Goal: Task Accomplishment & Management: Manage account settings

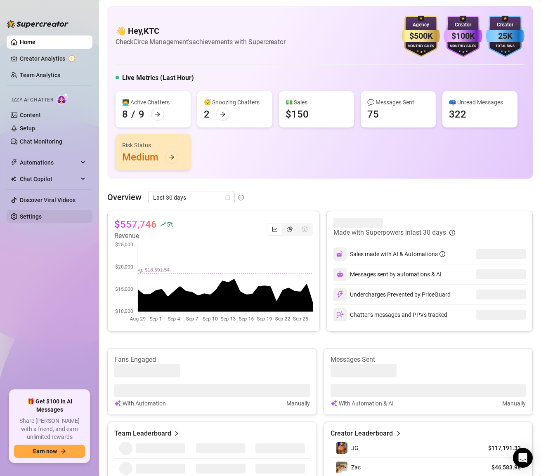
click at [27, 216] on link "Settings" at bounding box center [31, 216] width 22 height 7
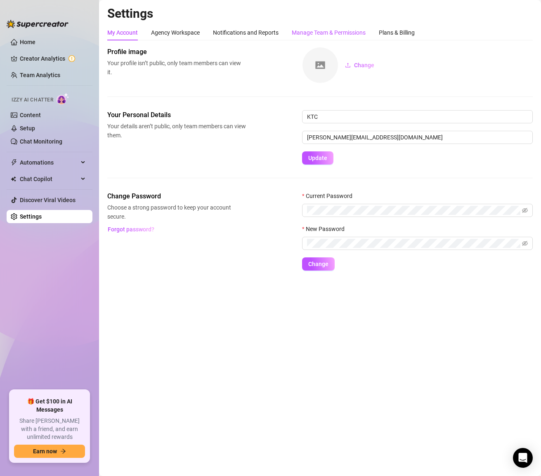
click at [329, 31] on div "Manage Team & Permissions" at bounding box center [329, 32] width 74 height 9
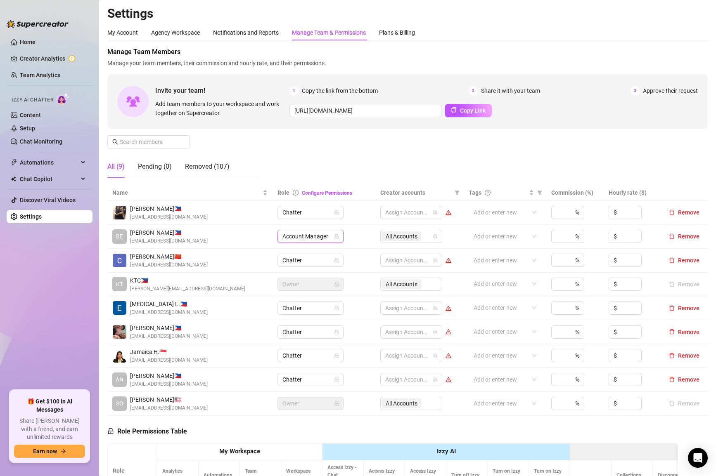
click at [314, 239] on span "Account Manager" at bounding box center [310, 236] width 56 height 12
click at [316, 295] on div "Supervisor" at bounding box center [310, 292] width 53 height 9
click at [332, 233] on span "Account Manager" at bounding box center [310, 236] width 56 height 12
click at [306, 293] on div "Supervisor" at bounding box center [310, 292] width 53 height 9
click at [206, 169] on div "Removed (107)" at bounding box center [207, 167] width 45 height 10
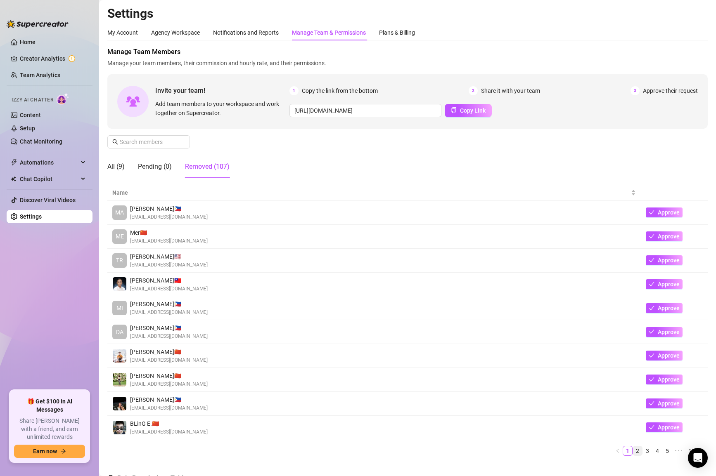
click at [641, 450] on link "2" at bounding box center [637, 451] width 9 height 9
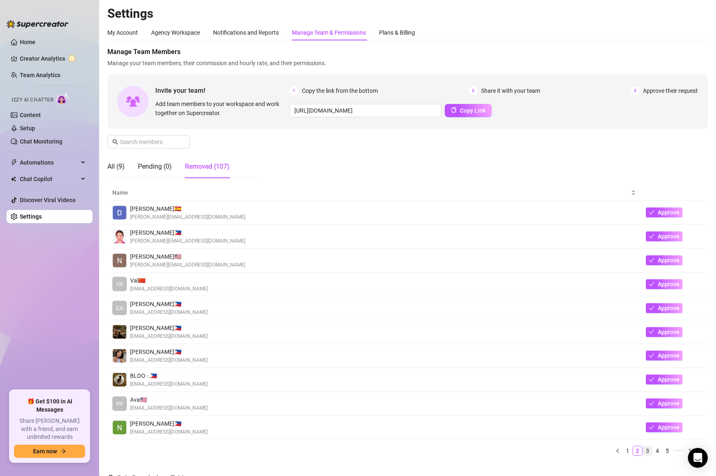
click at [649, 450] on link "3" at bounding box center [647, 451] width 9 height 9
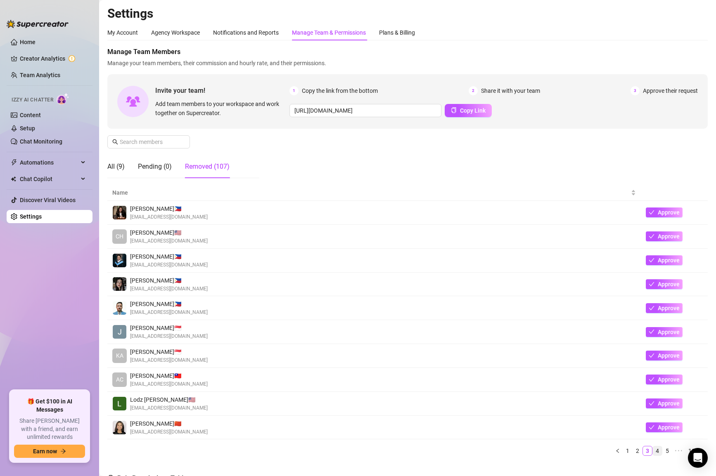
click at [656, 450] on link "4" at bounding box center [657, 451] width 9 height 9
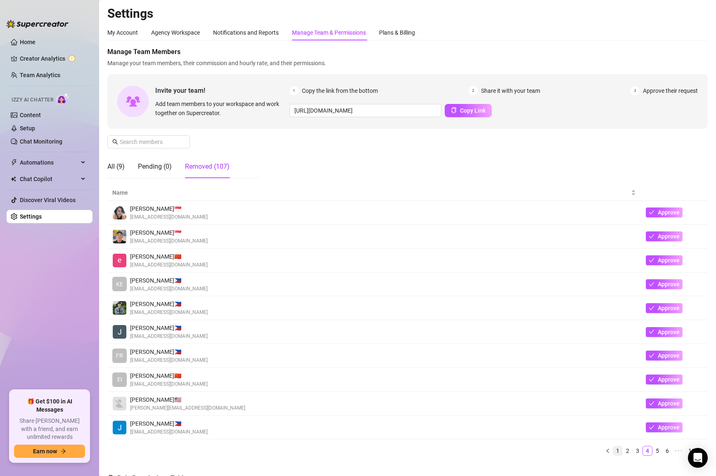
click at [620, 451] on link "1" at bounding box center [617, 451] width 9 height 9
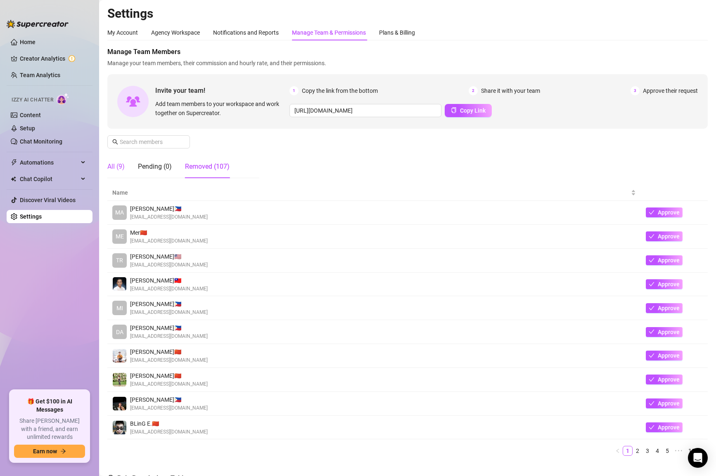
click at [116, 167] on div "All (9)" at bounding box center [115, 167] width 17 height 10
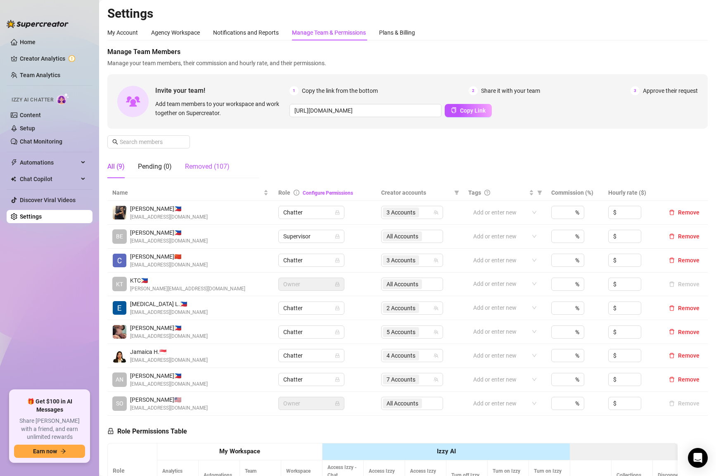
click at [206, 169] on div "Removed (107)" at bounding box center [207, 167] width 45 height 10
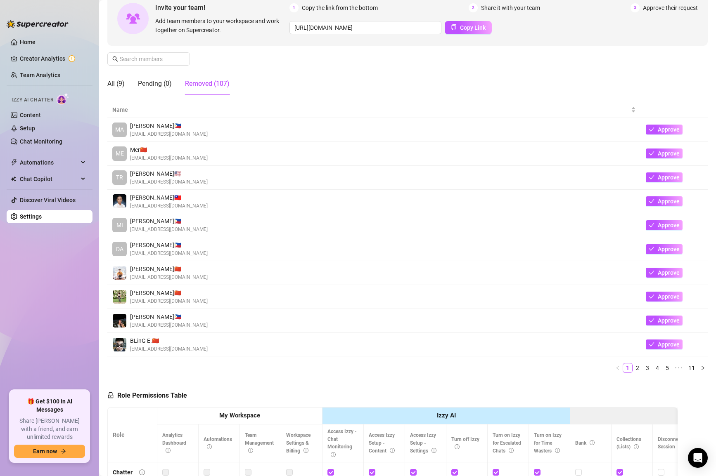
scroll to position [84, 0]
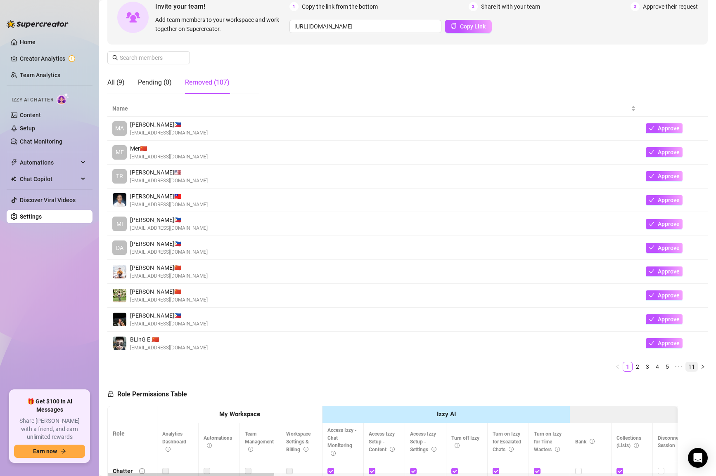
click at [690, 367] on link "11" at bounding box center [692, 366] width 12 height 9
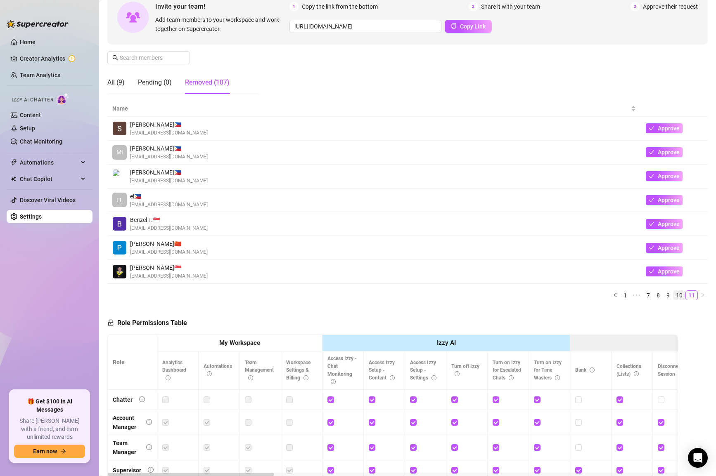
click at [680, 293] on link "10" at bounding box center [679, 295] width 12 height 9
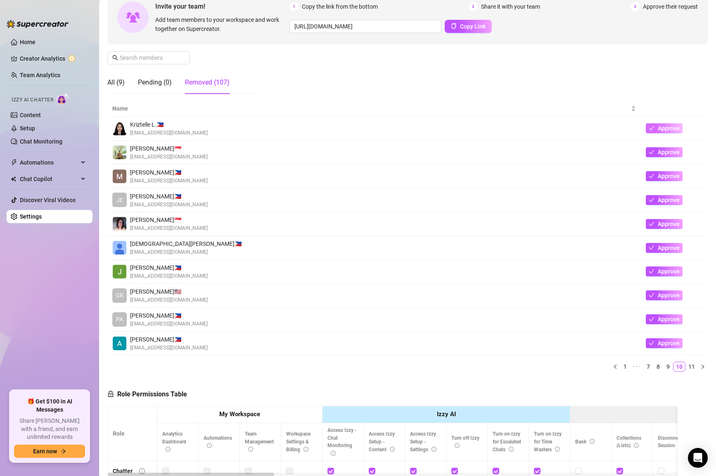
click at [656, 128] on button "Approve" at bounding box center [664, 128] width 37 height 10
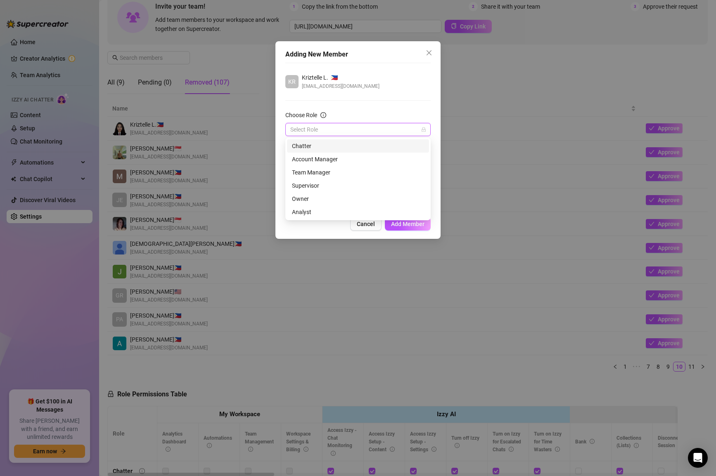
click at [391, 134] on input "Choose Role" at bounding box center [354, 129] width 128 height 12
click at [360, 148] on div "Chatter" at bounding box center [358, 146] width 132 height 9
click at [418, 226] on span "Add Member" at bounding box center [407, 224] width 33 height 7
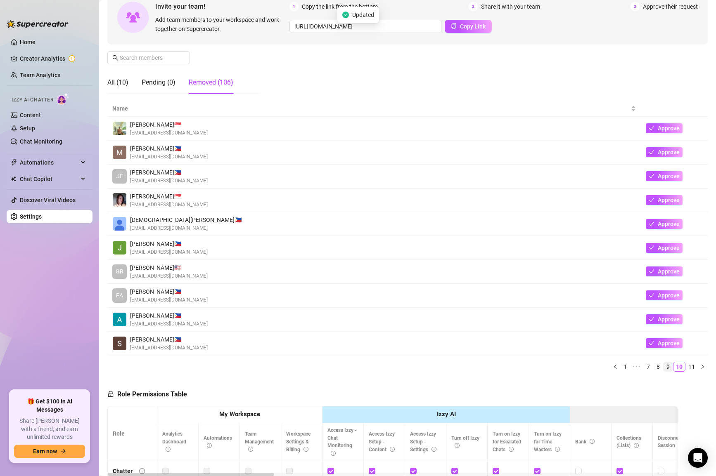
click at [668, 366] on link "9" at bounding box center [667, 366] width 9 height 9
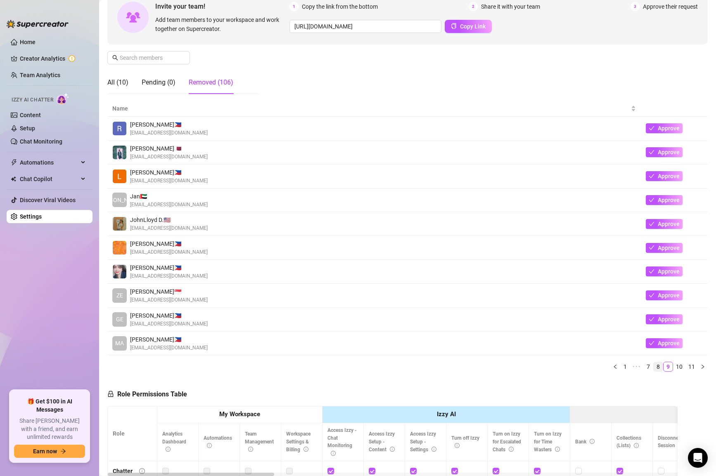
click at [658, 368] on link "8" at bounding box center [657, 366] width 9 height 9
click at [648, 370] on link "7" at bounding box center [648, 366] width 9 height 9
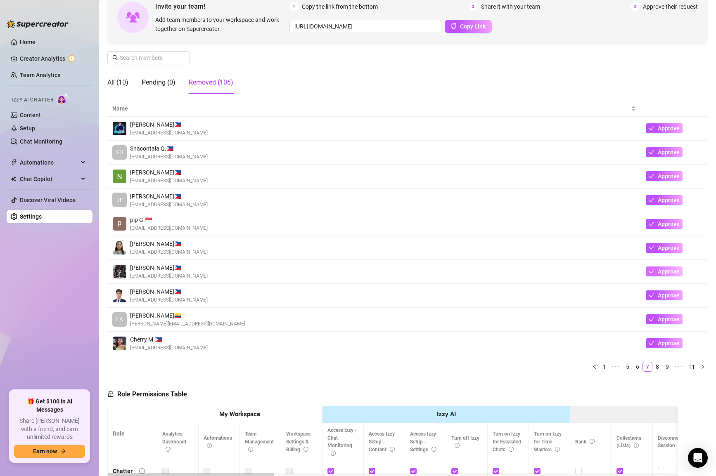
click at [650, 270] on icon "check" at bounding box center [652, 272] width 6 height 6
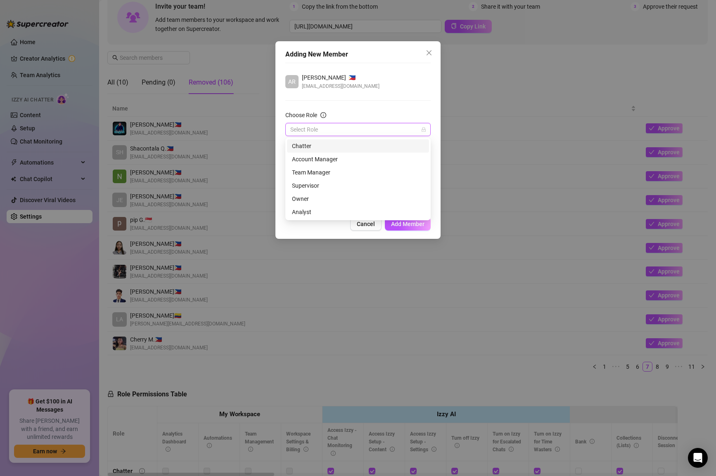
click at [398, 126] on input "Choose Role" at bounding box center [354, 129] width 128 height 12
click at [358, 149] on div "Chatter" at bounding box center [358, 146] width 132 height 9
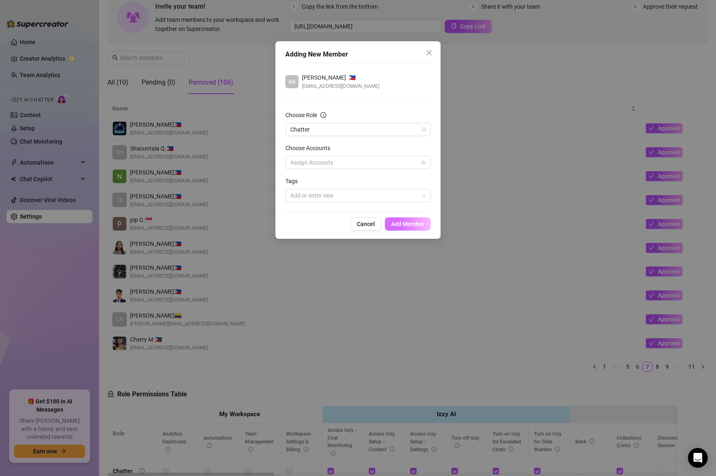
click at [408, 227] on span "Add Member" at bounding box center [407, 224] width 33 height 7
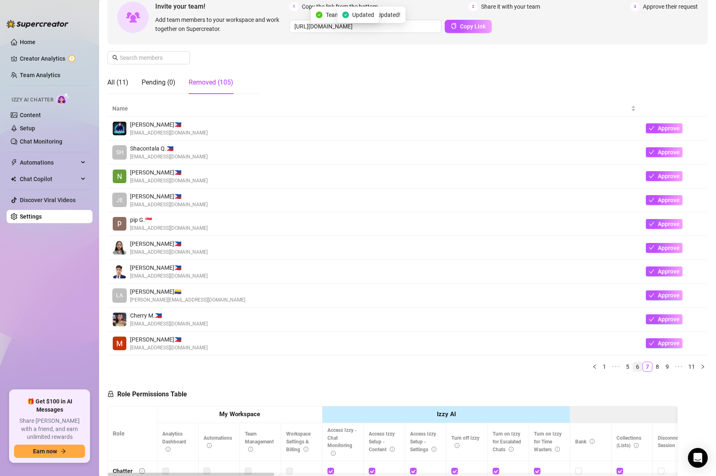
click at [639, 369] on link "6" at bounding box center [637, 366] width 9 height 9
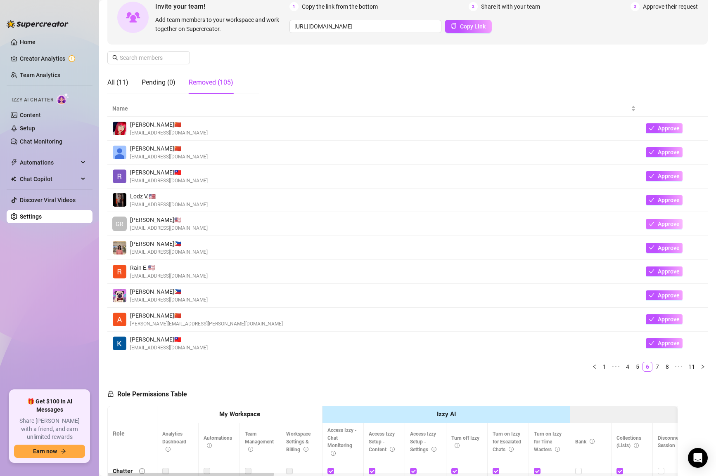
click at [648, 225] on button "Approve" at bounding box center [664, 224] width 37 height 10
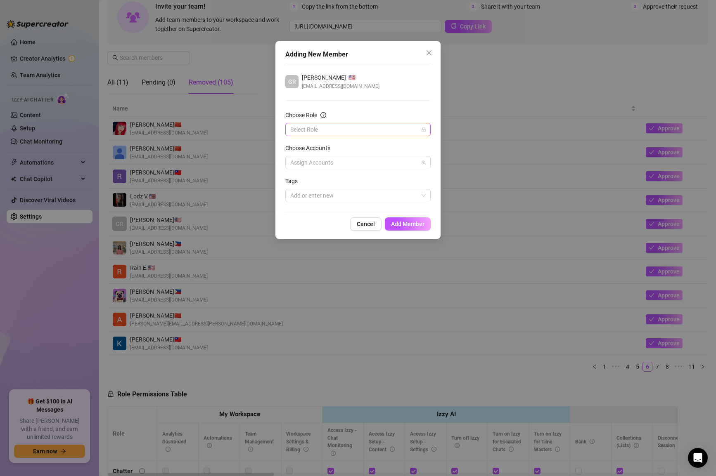
click at [381, 128] on input "Choose Role" at bounding box center [354, 129] width 128 height 12
click at [329, 188] on div "Supervisor" at bounding box center [358, 185] width 132 height 9
click at [400, 224] on span "Add Member" at bounding box center [407, 224] width 33 height 7
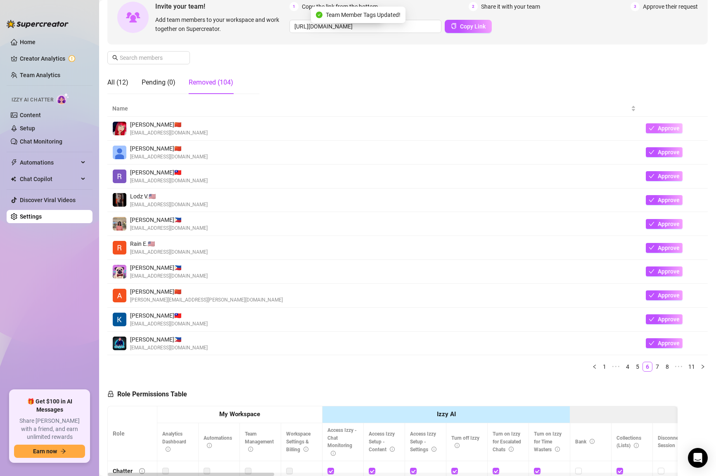
click at [667, 131] on span "Approve" at bounding box center [669, 128] width 22 height 7
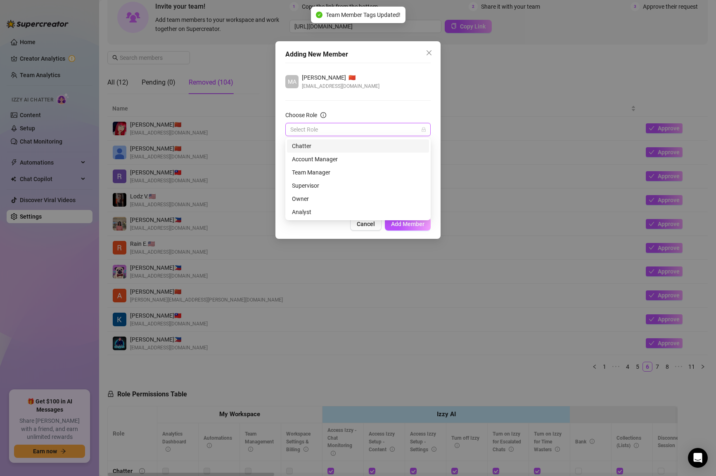
click at [370, 131] on input "Choose Role" at bounding box center [354, 129] width 128 height 12
click at [349, 149] on div "Chatter" at bounding box center [358, 146] width 132 height 9
click at [414, 227] on span "Add Member" at bounding box center [407, 224] width 33 height 7
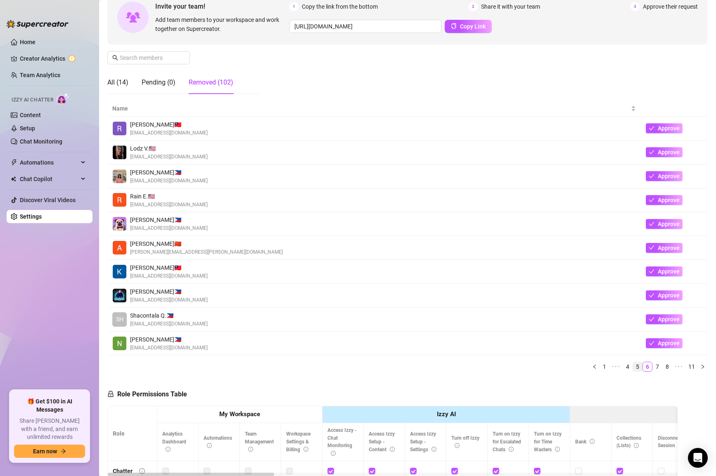
click at [636, 368] on link "5" at bounding box center [637, 366] width 9 height 9
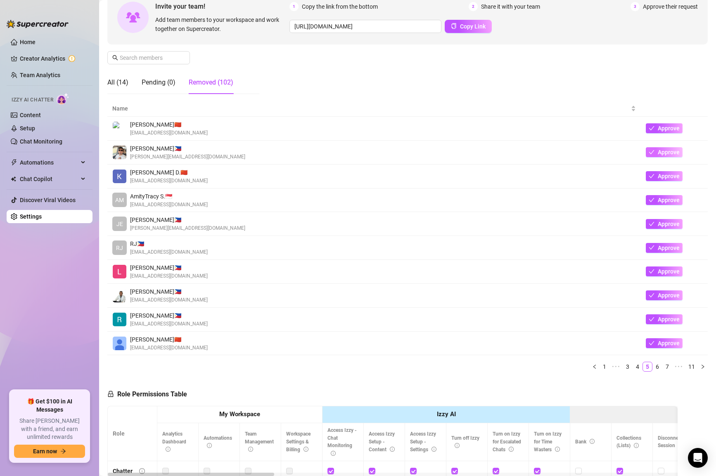
click at [647, 151] on button "Approve" at bounding box center [664, 152] width 37 height 10
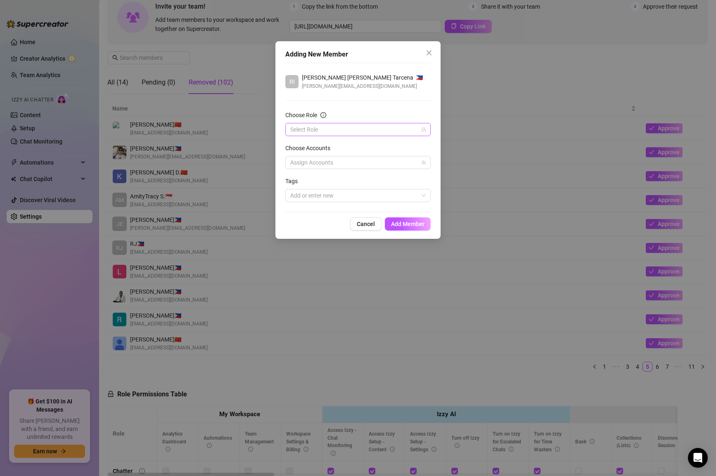
click at [389, 133] on input "Choose Role" at bounding box center [354, 129] width 128 height 12
click at [358, 147] on div "Chatter" at bounding box center [358, 146] width 132 height 9
click at [401, 225] on span "Add Member" at bounding box center [407, 224] width 33 height 7
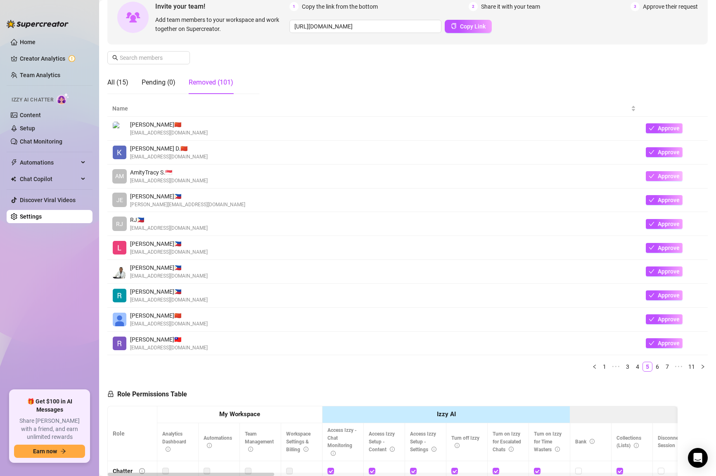
click at [650, 175] on icon "check" at bounding box center [652, 176] width 6 height 6
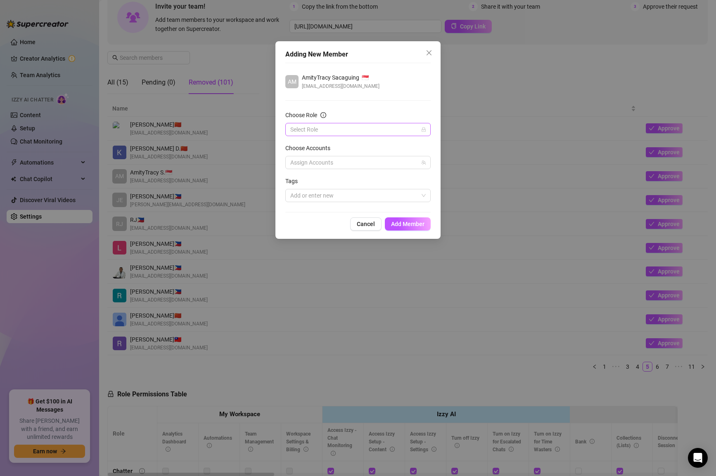
click at [367, 133] on input "Choose Role" at bounding box center [354, 129] width 128 height 12
click at [350, 142] on div "Chatter" at bounding box center [358, 146] width 132 height 9
click at [400, 222] on span "Add Member" at bounding box center [407, 224] width 33 height 7
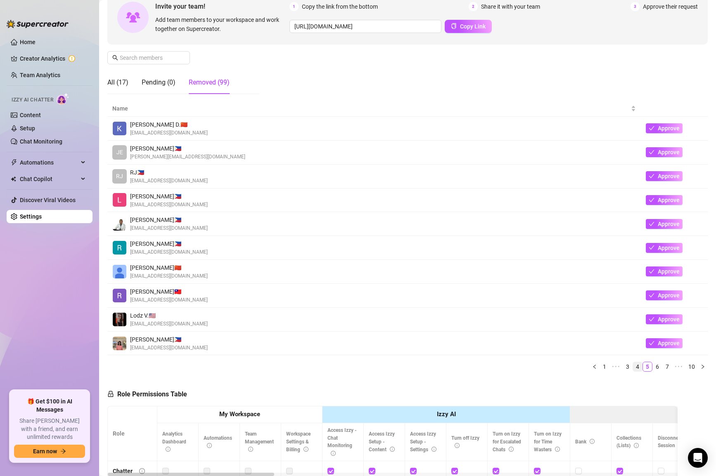
click at [637, 369] on link "4" at bounding box center [637, 366] width 9 height 9
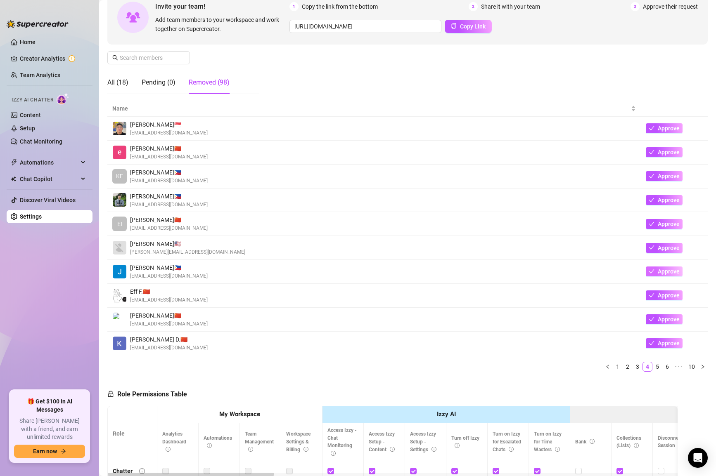
click at [651, 272] on icon "check" at bounding box center [651, 272] width 5 height 4
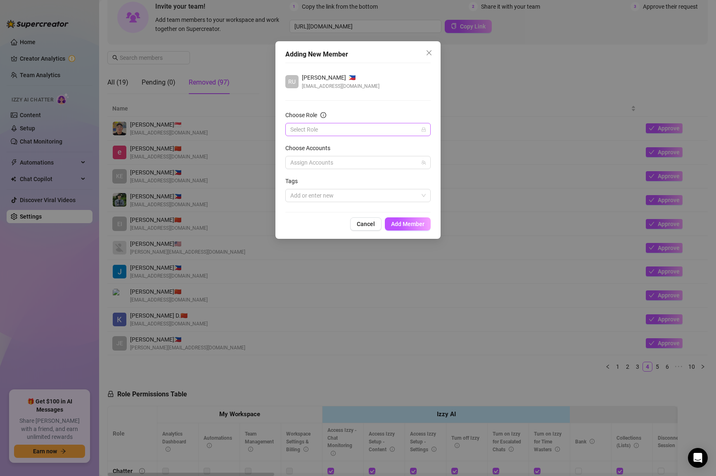
click at [385, 128] on input "Choose Role" at bounding box center [354, 129] width 128 height 12
click at [352, 146] on div "Chatter" at bounding box center [358, 146] width 132 height 9
click at [408, 221] on span "Add Member" at bounding box center [407, 224] width 33 height 7
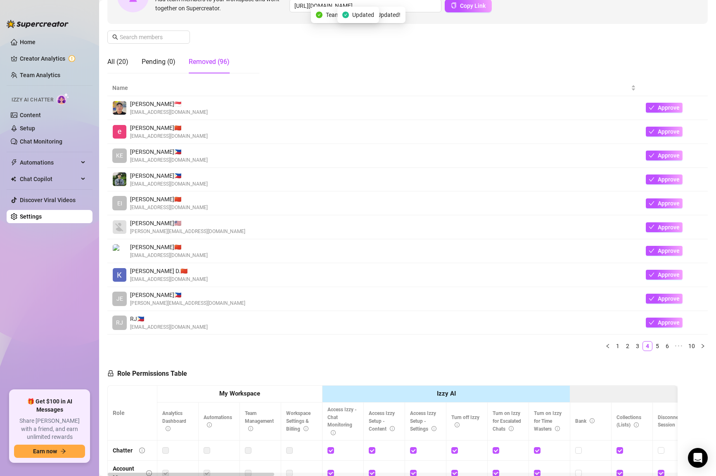
scroll to position [104, 0]
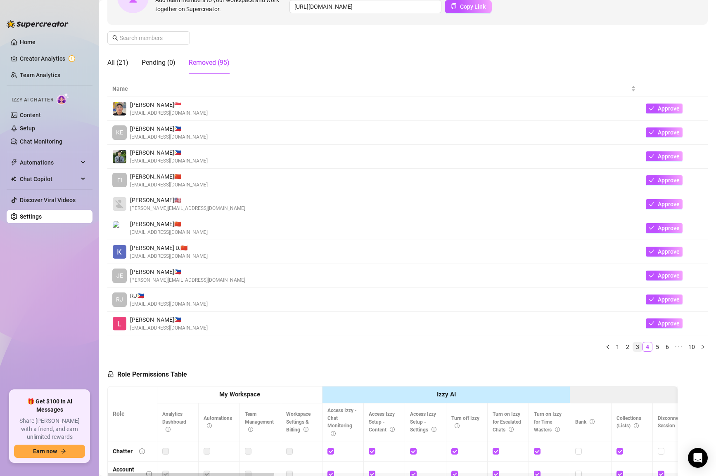
click at [639, 346] on link "3" at bounding box center [637, 347] width 9 height 9
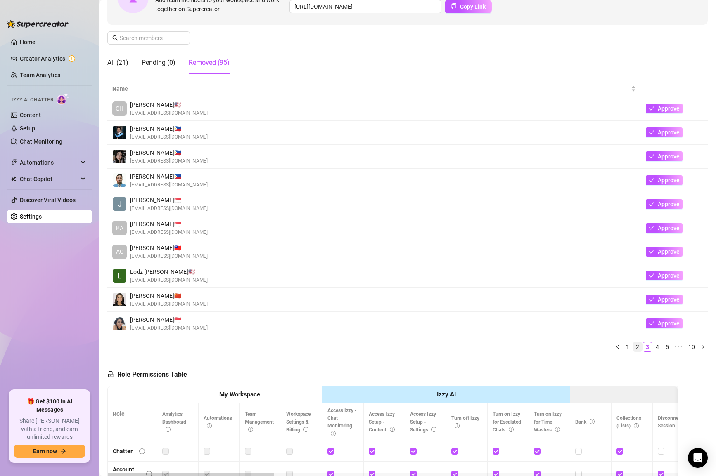
click at [635, 350] on link "2" at bounding box center [637, 347] width 9 height 9
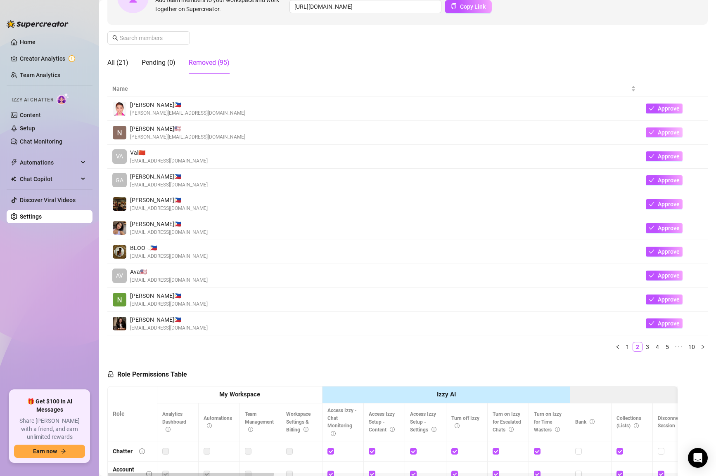
click at [660, 131] on span "Approve" at bounding box center [669, 132] width 22 height 7
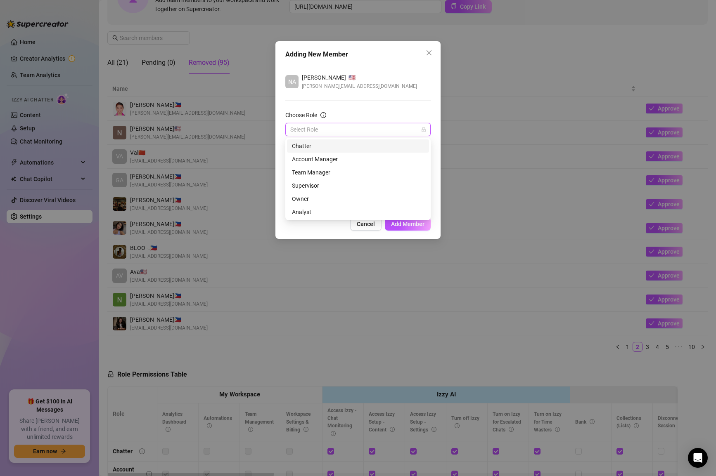
click at [374, 131] on input "Choose Role" at bounding box center [354, 129] width 128 height 12
click at [329, 188] on div "Supervisor" at bounding box center [358, 185] width 132 height 9
click at [414, 226] on span "Add Member" at bounding box center [407, 224] width 33 height 7
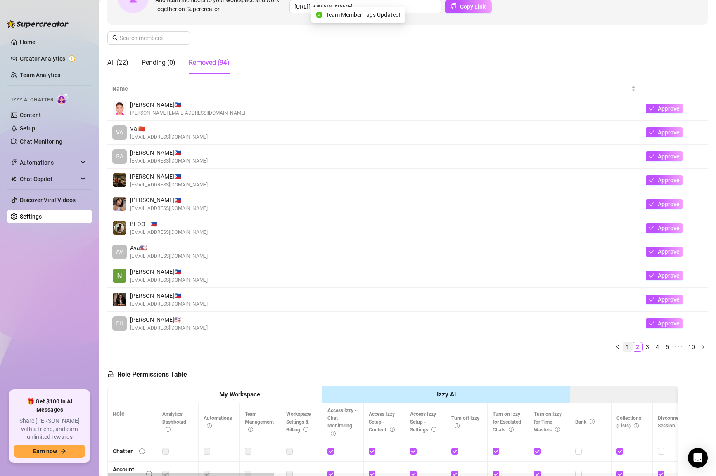
click at [627, 349] on link "1" at bounding box center [627, 347] width 9 height 9
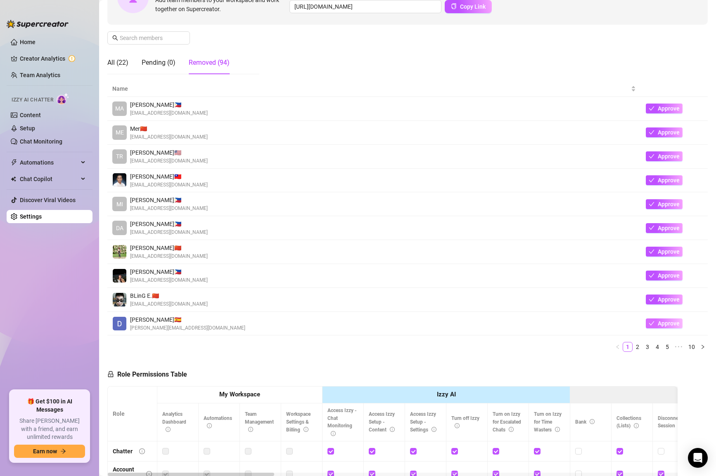
click at [654, 323] on icon "check" at bounding box center [652, 324] width 6 height 6
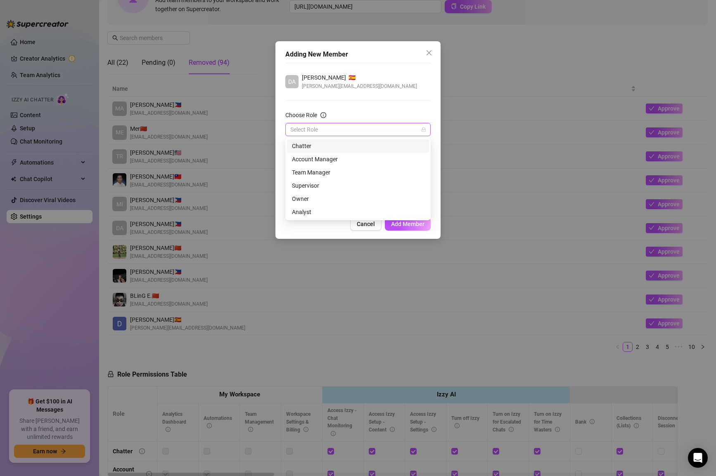
click at [365, 129] on input "Choose Role" at bounding box center [354, 129] width 128 height 12
click at [323, 185] on div "Supervisor" at bounding box center [358, 185] width 132 height 9
click at [403, 221] on span "Add Member" at bounding box center [407, 224] width 33 height 7
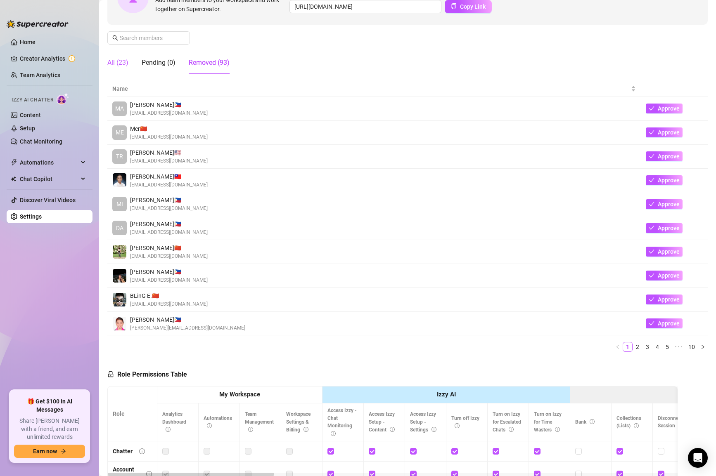
click at [114, 64] on div "All (23)" at bounding box center [117, 63] width 21 height 10
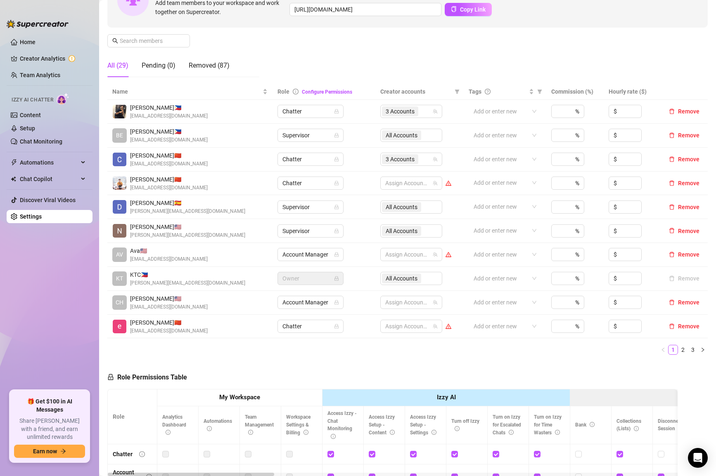
scroll to position [103, 0]
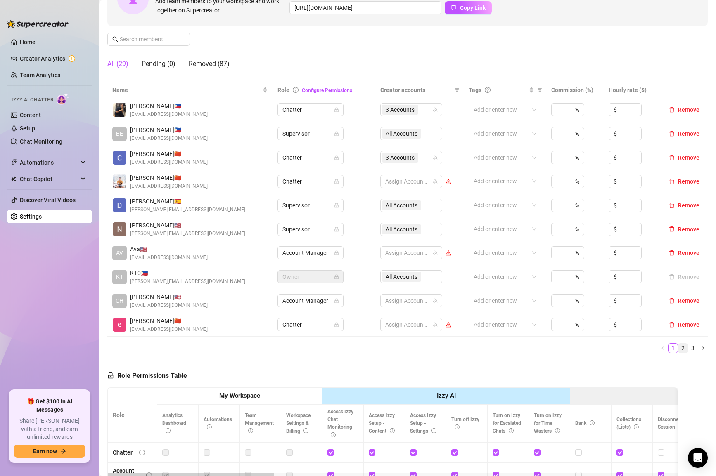
click at [685, 349] on link "2" at bounding box center [682, 348] width 9 height 9
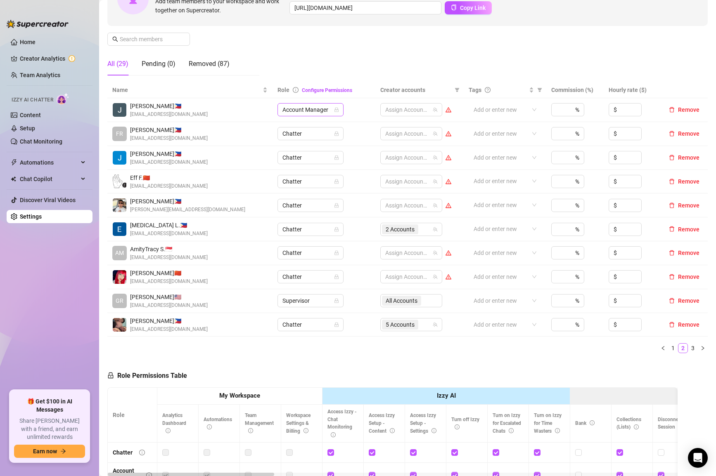
click at [330, 109] on span "Account Manager" at bounding box center [310, 110] width 56 height 12
click at [303, 166] on div "Supervisor" at bounding box center [310, 165] width 53 height 9
click at [691, 351] on link "3" at bounding box center [692, 348] width 9 height 9
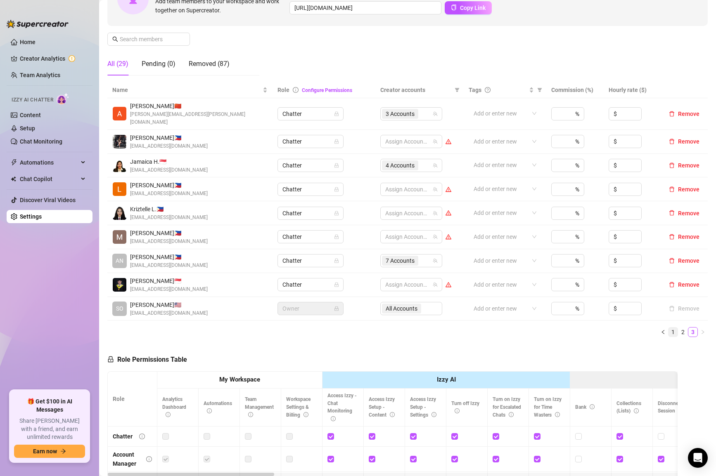
click at [673, 328] on link "1" at bounding box center [672, 332] width 9 height 9
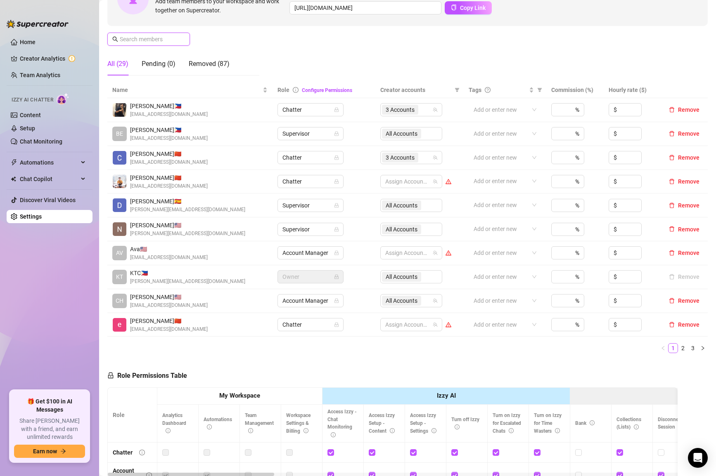
click at [139, 35] on input "text" at bounding box center [149, 39] width 59 height 9
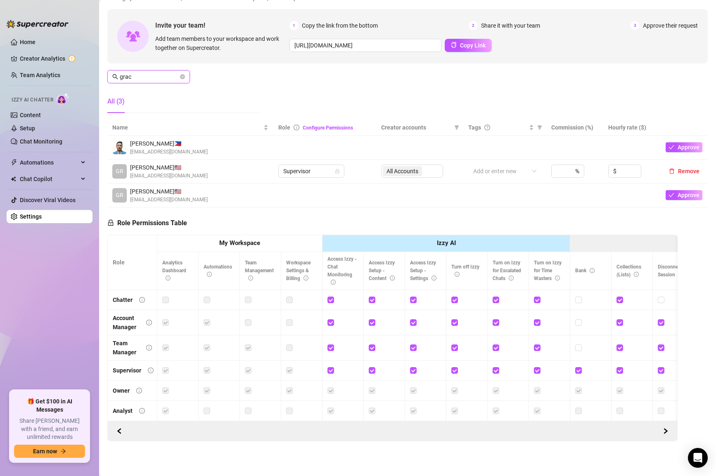
type input "grace"
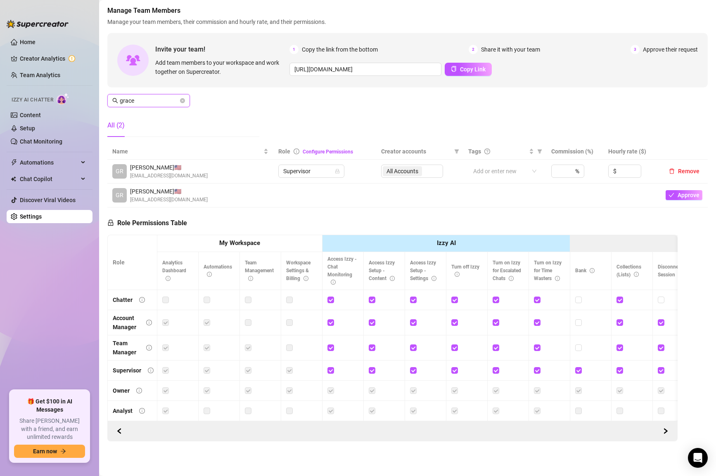
click at [138, 103] on input "grace" at bounding box center [149, 100] width 59 height 9
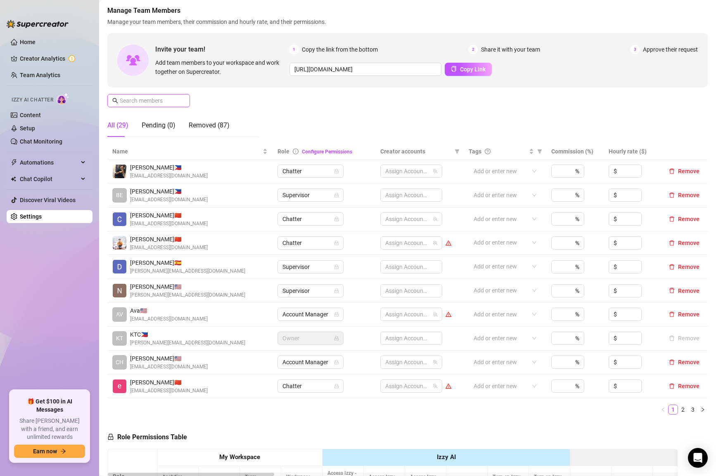
scroll to position [103, 0]
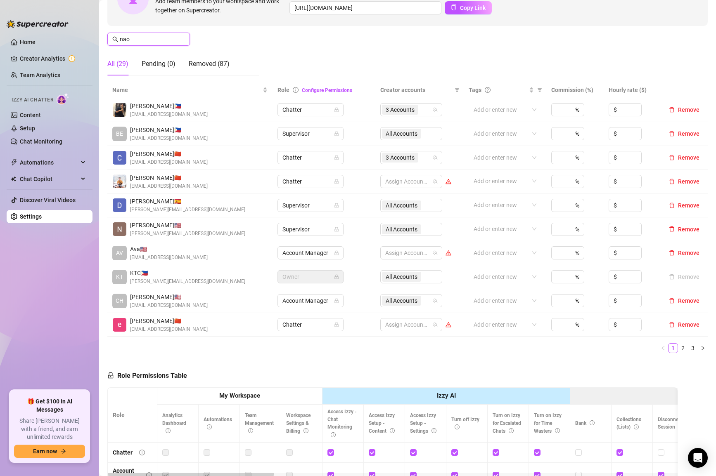
type input "naom"
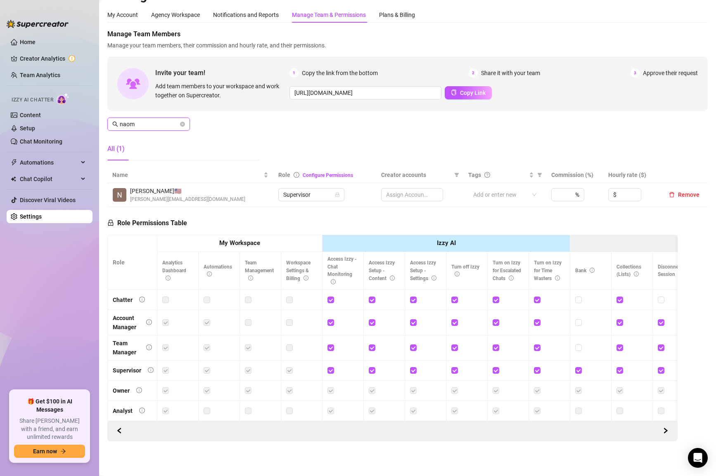
scroll to position [17, 0]
click at [183, 123] on icon "close-circle" at bounding box center [182, 124] width 5 height 5
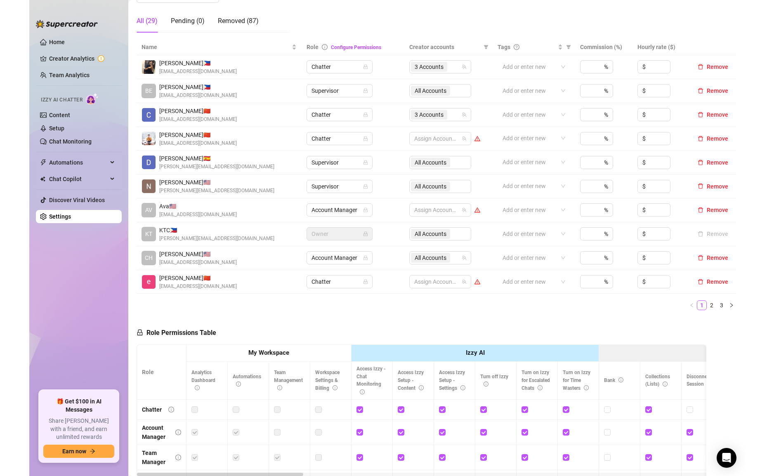
scroll to position [0, 0]
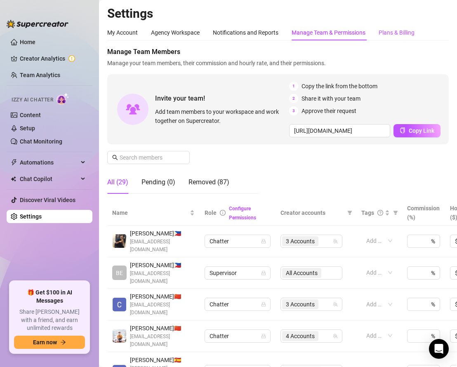
click at [404, 33] on div "Plans & Billing" at bounding box center [397, 32] width 36 height 9
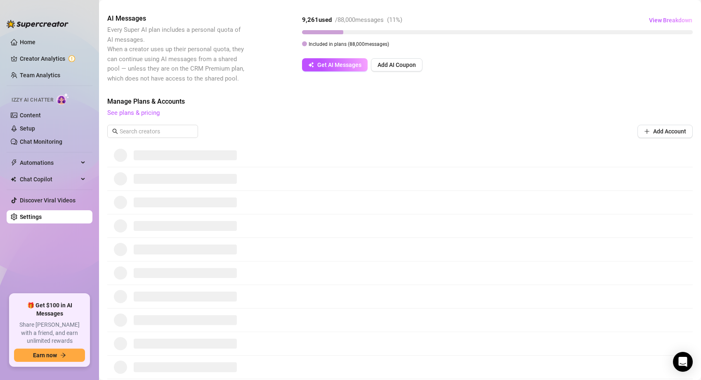
scroll to position [243, 0]
